Goal: Task Accomplishment & Management: Use online tool/utility

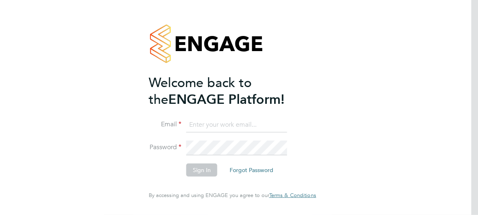
type input "[PERSON_NAME][EMAIL_ADDRESS][PERSON_NAME][DOMAIN_NAME]"
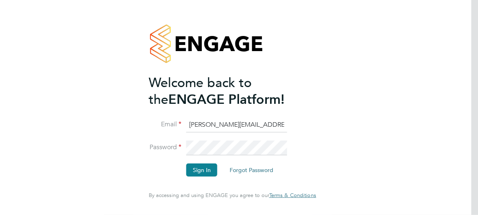
click at [237, 183] on li "Sign In Forgot Password" at bounding box center [228, 173] width 159 height 21
click at [206, 171] on button "Sign In" at bounding box center [201, 169] width 31 height 13
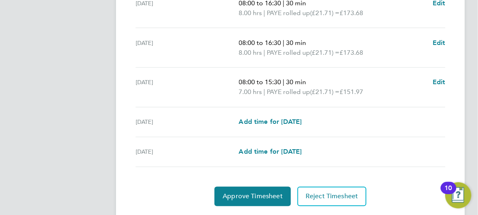
scroll to position [364, 0]
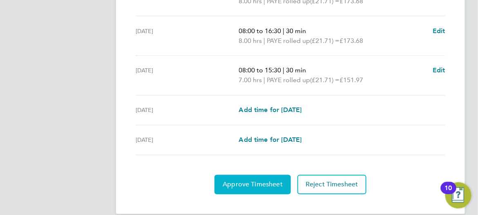
click at [256, 175] on button "Approve Timesheet" at bounding box center [253, 185] width 76 height 20
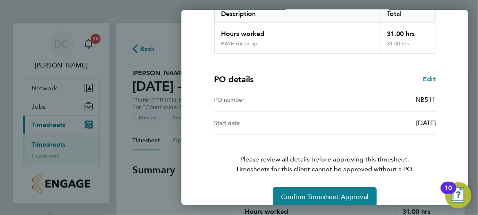
scroll to position [152, 0]
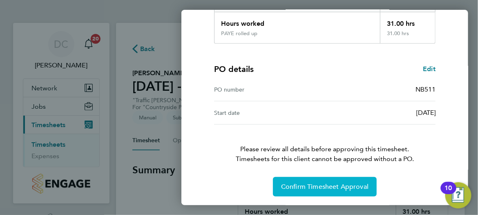
drag, startPoint x: 305, startPoint y: 181, endPoint x: 301, endPoint y: 179, distance: 4.8
click at [304, 180] on button "Confirm Timesheet Approval" at bounding box center [325, 187] width 104 height 20
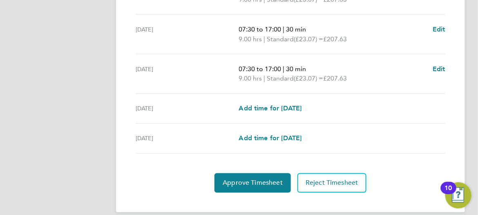
scroll to position [364, 0]
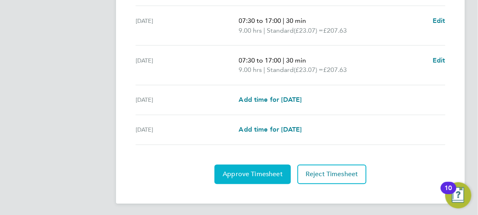
click at [264, 172] on span "Approve Timesheet" at bounding box center [253, 174] width 60 height 8
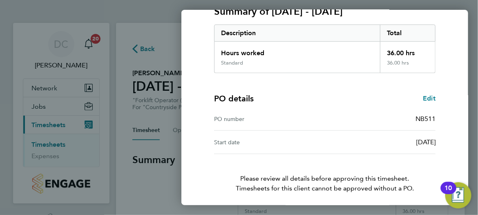
scroll to position [152, 0]
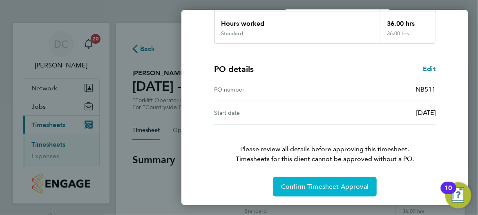
click at [322, 187] on span "Confirm Timesheet Approval" at bounding box center [324, 187] width 87 height 8
